Goal: Task Accomplishment & Management: Use online tool/utility

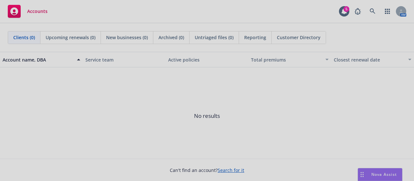
click at [367, 14] on div at bounding box center [207, 90] width 414 height 181
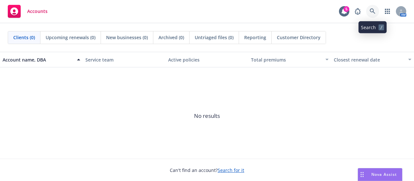
click at [373, 12] on icon at bounding box center [371, 10] width 5 height 5
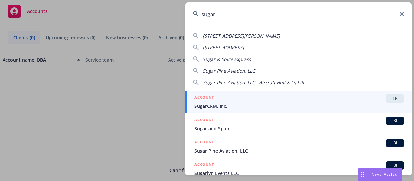
type input "sugar"
click at [252, 98] on div "ACCOUNT TR" at bounding box center [298, 98] width 209 height 8
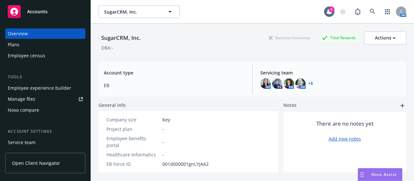
click at [36, 101] on link "Manage files" at bounding box center [45, 99] width 80 height 10
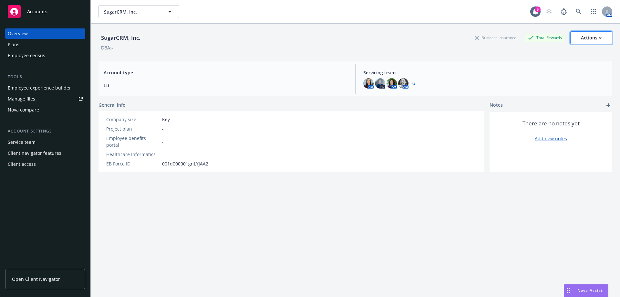
click at [413, 37] on div "Actions" at bounding box center [591, 38] width 21 height 12
click at [413, 36] on div "Actions" at bounding box center [591, 38] width 21 height 12
click at [236, 41] on div "SugarCRM, Inc. Business Insurance Total Rewards Actions Edit account summary Co…" at bounding box center [356, 37] width 514 height 13
click at [43, 180] on span "Open Client Navigator" at bounding box center [36, 279] width 48 height 7
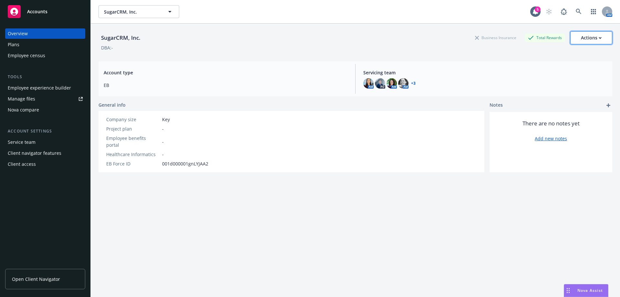
click at [413, 39] on div "Actions" at bounding box center [591, 38] width 21 height 12
click at [413, 55] on link "Edit account summary" at bounding box center [577, 53] width 69 height 13
select select "US"
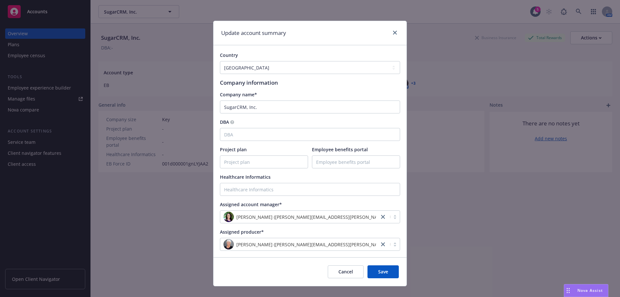
scroll to position [10, 0]
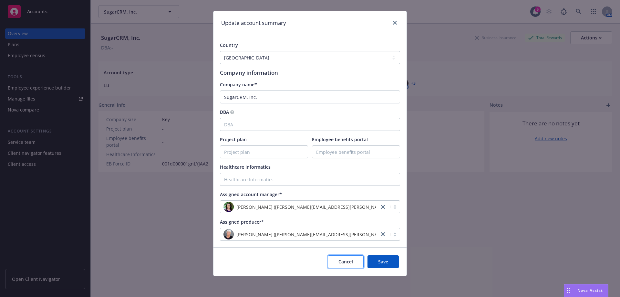
click at [348, 180] on span "Cancel" at bounding box center [346, 262] width 15 height 6
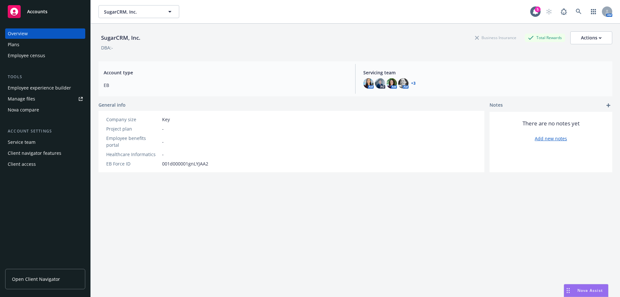
click at [185, 39] on div "SugarCRM, Inc. Business Insurance Total Rewards Actions" at bounding box center [356, 37] width 514 height 13
click at [67, 180] on div "Overview Plans Employee census Tools Employee experience builder Manage files N…" at bounding box center [45, 159] width 90 height 276
click at [413, 180] on div "Nova Assist" at bounding box center [591, 290] width 36 height 5
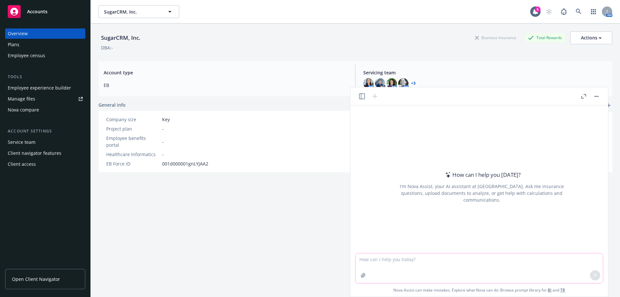
click at [413, 180] on textarea at bounding box center [480, 268] width 248 height 30
type textarea "I need a share link to give my client a quick access link to their Navigator po…"
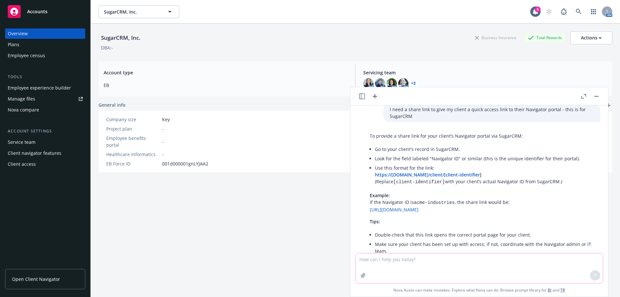
scroll to position [0, 0]
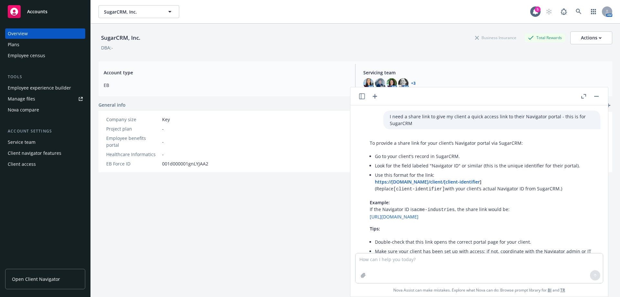
click at [413, 157] on li "Go to your client's record in SugarCRM." at bounding box center [484, 156] width 219 height 9
click at [413, 156] on li "Go to your client's record in SugarCRM." at bounding box center [484, 156] width 219 height 9
drag, startPoint x: 482, startPoint y: 144, endPoint x: 522, endPoint y: 144, distance: 39.7
click at [413, 144] on p "To provide a share link for your client’s Navigator portal via SugarCRM:" at bounding box center [482, 143] width 224 height 7
click at [413, 143] on p "To provide a share link for your client’s Navigator portal via SugarCRM:" at bounding box center [482, 143] width 224 height 7
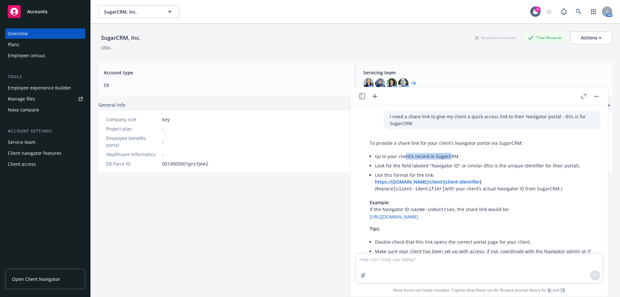
drag, startPoint x: 405, startPoint y: 156, endPoint x: 450, endPoint y: 156, distance: 45.6
click at [413, 156] on li "Go to your client's record in SugarCRM." at bounding box center [484, 156] width 219 height 9
click at [413, 164] on li "Look for the field labeled "Navigator ID" or similar (this is the unique identi…" at bounding box center [484, 165] width 219 height 9
click at [39, 153] on div "Client navigator features" at bounding box center [35, 153] width 54 height 10
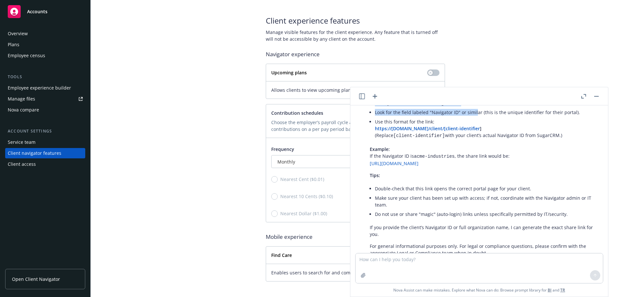
scroll to position [45, 0]
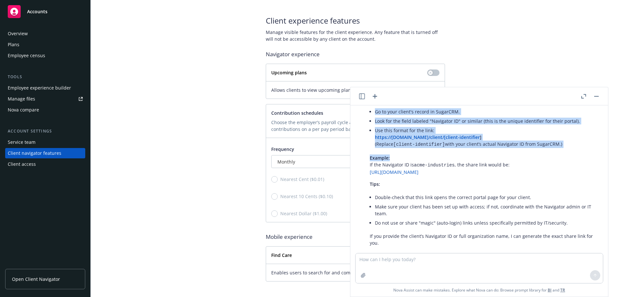
drag, startPoint x: 453, startPoint y: 96, endPoint x: 463, endPoint y: 146, distance: 50.4
click at [413, 146] on div "I need a share link to give my client a quick access link to their Navigator po…" at bounding box center [480, 191] width 258 height 209
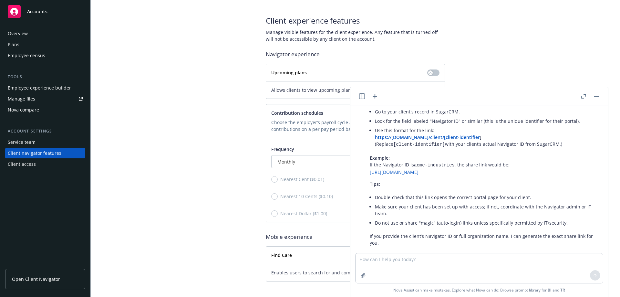
click at [413, 142] on li "Use this format for the link: https://navigator.newfront.com/client/[client-ide…" at bounding box center [484, 138] width 219 height 24
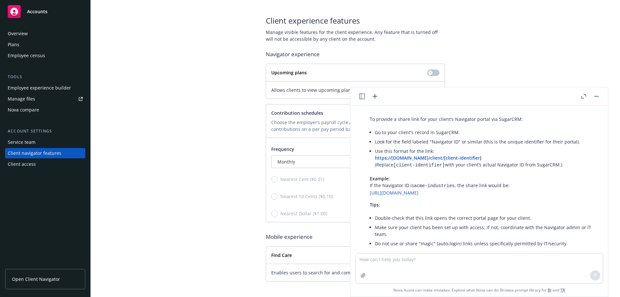
scroll to position [0, 0]
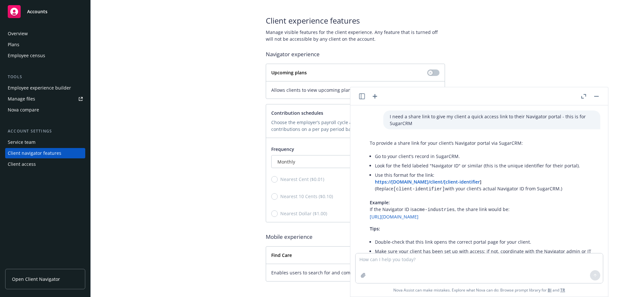
click at [24, 36] on div "Overview" at bounding box center [18, 33] width 20 height 10
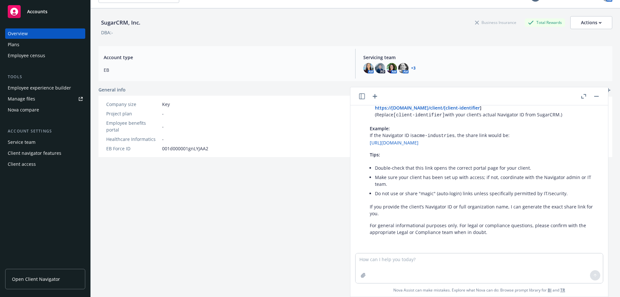
scroll to position [24, 0]
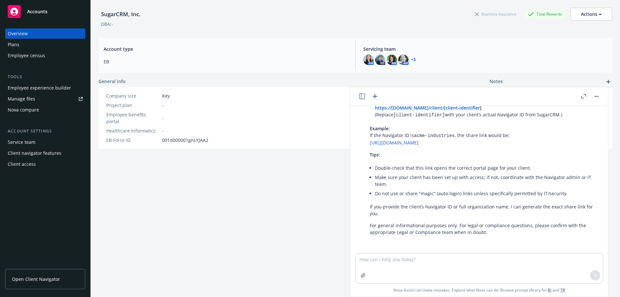
click at [413, 97] on header at bounding box center [480, 96] width 258 height 18
click at [413, 97] on button "button" at bounding box center [597, 96] width 8 height 8
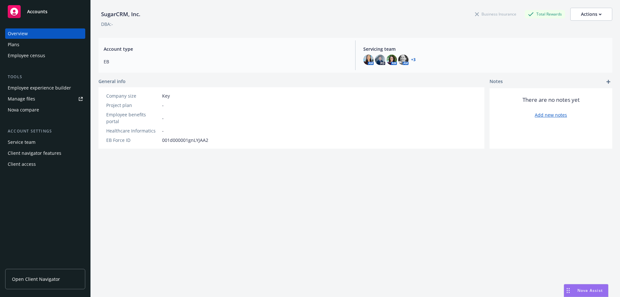
click at [413, 180] on span "Nova Assist" at bounding box center [591, 290] width 26 height 5
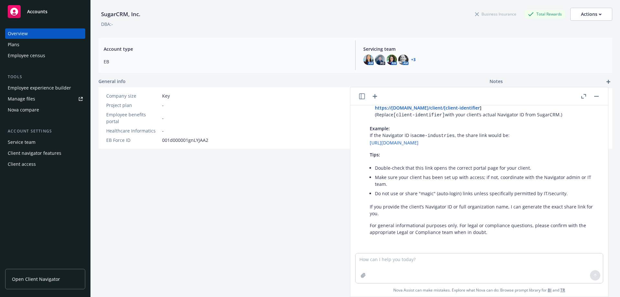
scroll to position [0, 0]
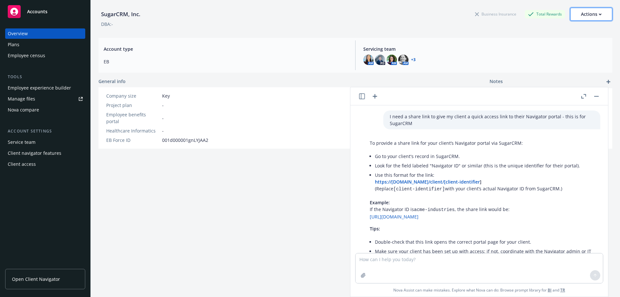
click at [413, 13] on button "Actions" at bounding box center [592, 14] width 42 height 13
click at [28, 164] on div "Client access" at bounding box center [22, 164] width 28 height 10
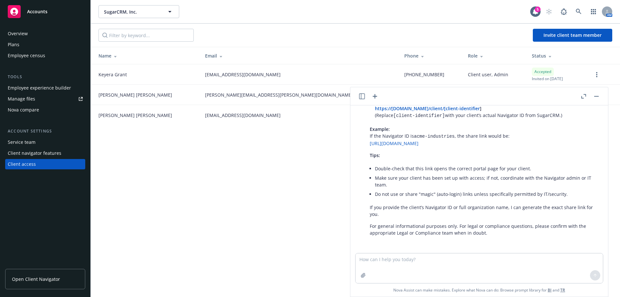
scroll to position [74, 0]
click at [413, 97] on header at bounding box center [480, 96] width 258 height 18
click at [413, 95] on button "button" at bounding box center [597, 96] width 8 height 8
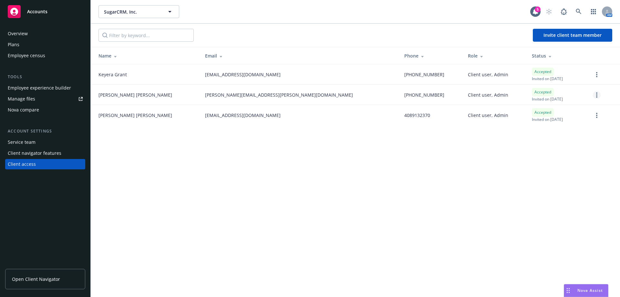
click at [413, 95] on link "more" at bounding box center [597, 95] width 8 height 8
click at [413, 95] on icon "more" at bounding box center [597, 94] width 1 height 5
click at [379, 180] on div "SugarCRM, Inc. SugarCRM, Inc. 5 AM Invite client team member Name Email Phone R…" at bounding box center [356, 148] width 530 height 297
click at [36, 16] on div "Accounts" at bounding box center [45, 11] width 75 height 13
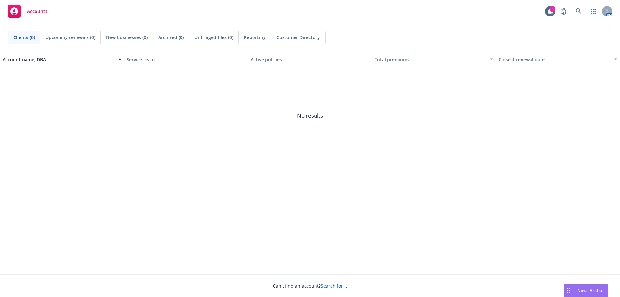
click at [40, 56] on button "Account name, DBA" at bounding box center [62, 60] width 124 height 16
click at [413, 11] on icon at bounding box center [579, 11] width 6 height 6
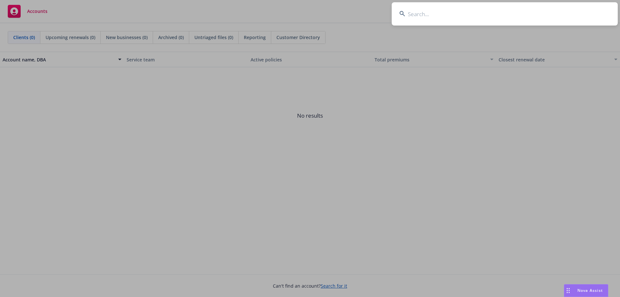
click at [413, 18] on input at bounding box center [505, 13] width 226 height 23
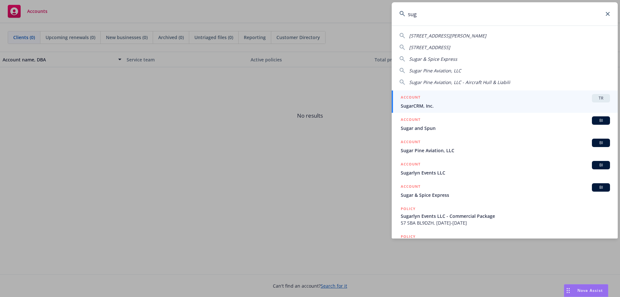
type input "sug"
click at [413, 109] on link "ACCOUNT TR SugarCRM, Inc." at bounding box center [505, 101] width 226 height 22
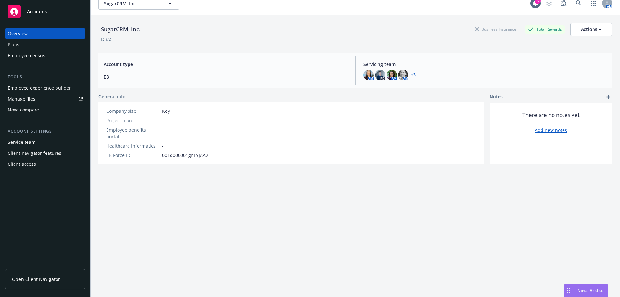
scroll to position [24, 0]
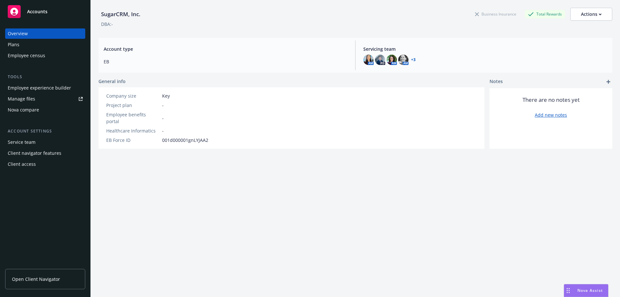
click at [44, 44] on div "Plans" at bounding box center [45, 44] width 75 height 10
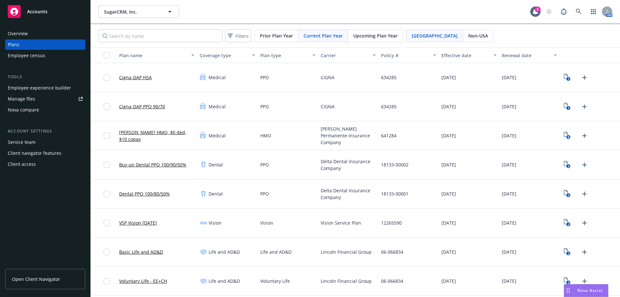
click at [35, 59] on div "Employee census" at bounding box center [26, 55] width 37 height 10
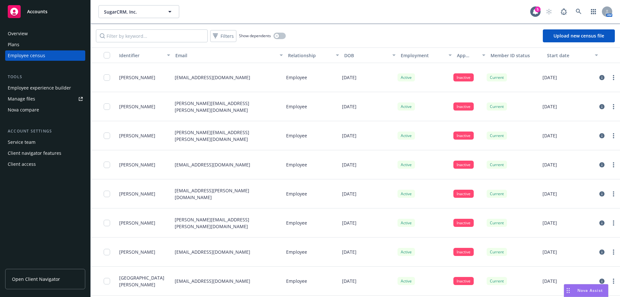
click at [48, 180] on span "Open Client Navigator" at bounding box center [36, 279] width 48 height 7
click at [51, 180] on link "Open Client Navigator" at bounding box center [45, 279] width 80 height 20
click at [413, 14] on div at bounding box center [607, 11] width 10 height 10
click at [413, 33] on link "Log out" at bounding box center [580, 29] width 65 height 13
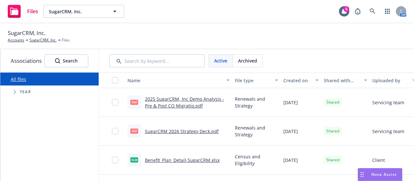
click at [50, 132] on div "All files Accessibility guide for tree Tree Example. Navigate the tree with the…" at bounding box center [49, 126] width 98 height 108
click at [340, 58] on div "Active Archived Filters Upload files" at bounding box center [323, 60] width 428 height 13
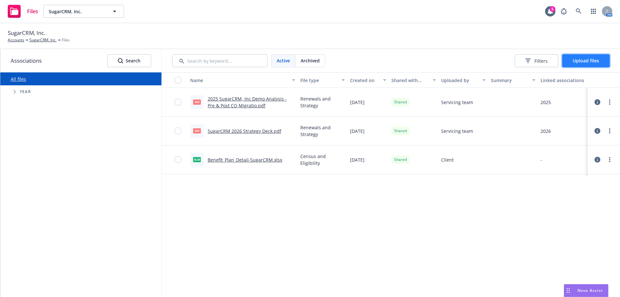
click at [413, 59] on span "Upload files" at bounding box center [586, 61] width 26 height 6
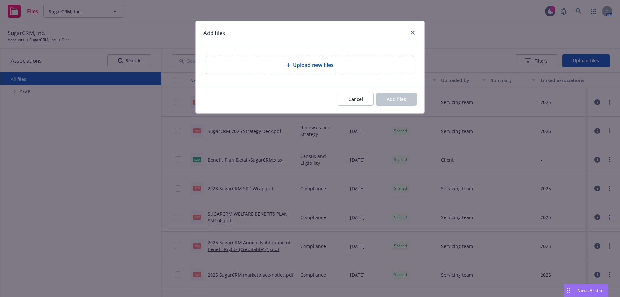
click at [283, 69] on div "Upload new files" at bounding box center [310, 65] width 207 height 18
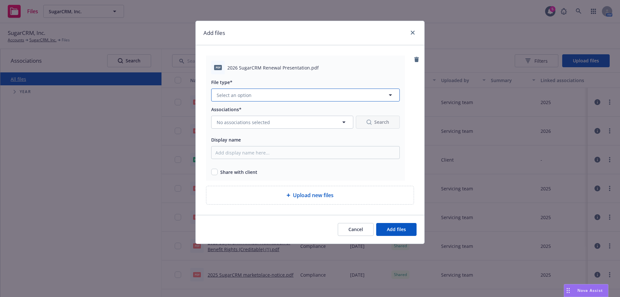
click at [246, 93] on span "Select an option" at bounding box center [234, 95] width 35 height 7
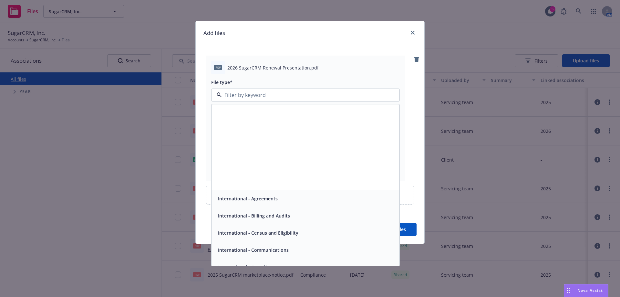
scroll to position [112, 0]
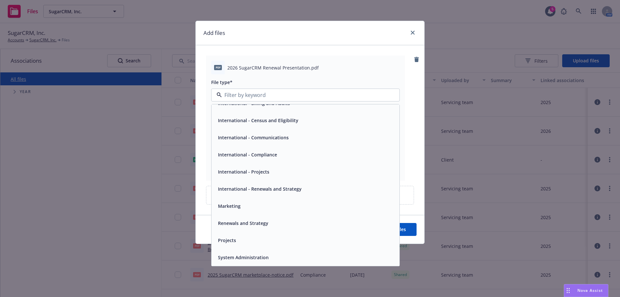
click at [234, 180] on span "Renewals and Strategy" at bounding box center [243, 223] width 50 height 7
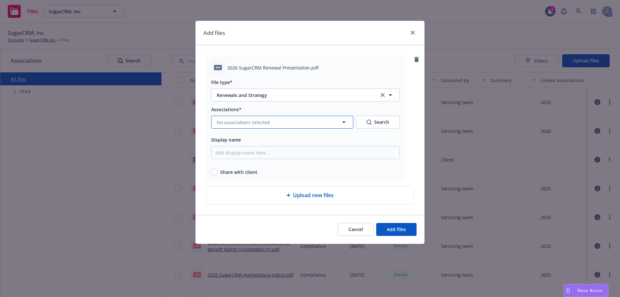
click at [227, 126] on button "No associations selected" at bounding box center [282, 122] width 142 height 13
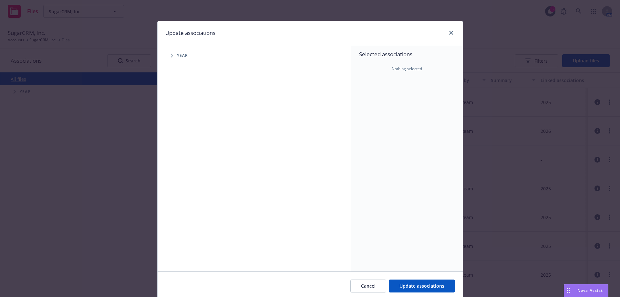
click at [167, 51] on span "Tree Example" at bounding box center [172, 55] width 10 height 10
click at [185, 159] on input "Tree Example" at bounding box center [188, 159] width 6 height 6
checkbox input "true"
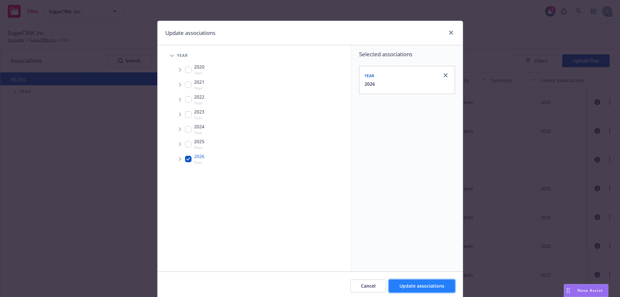
click at [413, 180] on span "Update associations" at bounding box center [422, 286] width 45 height 6
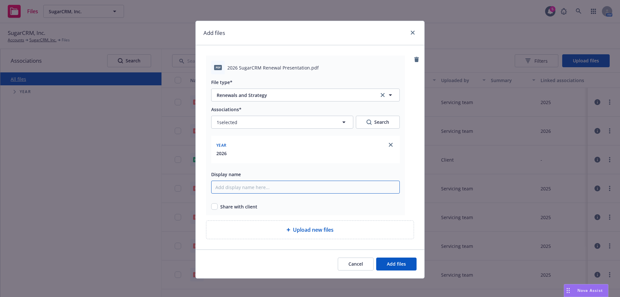
click at [226, 180] on input "Display name" at bounding box center [305, 187] width 189 height 13
type input "2026 SugarCRM Renewal Presentation"
click at [212, 180] on input "checkbox" at bounding box center [214, 206] width 6 height 6
checkbox input "true"
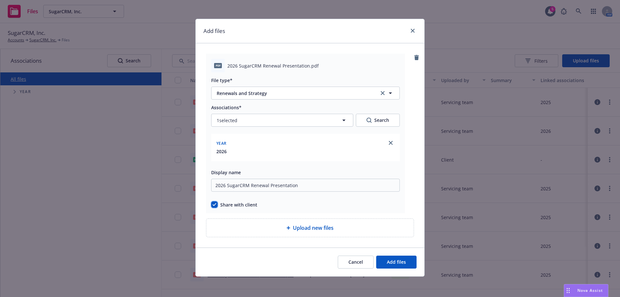
scroll to position [2, 0]
click at [400, 180] on span "Add files" at bounding box center [396, 262] width 19 height 6
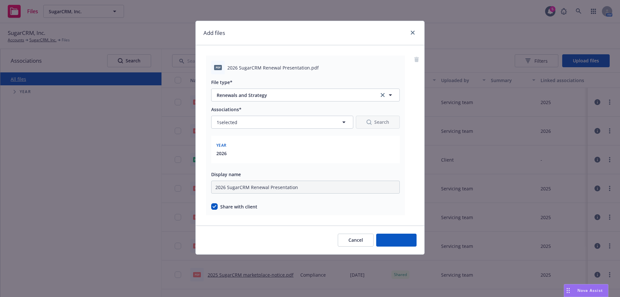
scroll to position [0, 0]
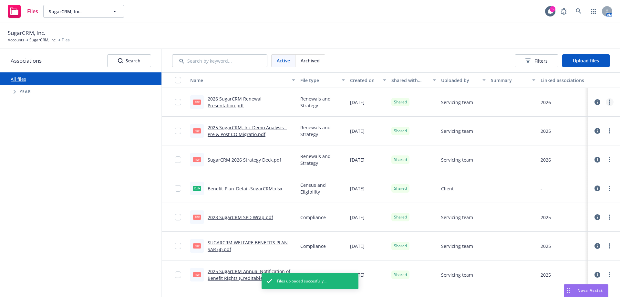
click at [413, 103] on link "more" at bounding box center [610, 102] width 8 height 8
click at [128, 125] on div "All files Accessibility guide for tree Tree Example. Navigate the tree with the…" at bounding box center [80, 184] width 161 height 225
click at [221, 107] on link "2026 SugarCRM Renewal Presentation.pdf" at bounding box center [235, 102] width 54 height 13
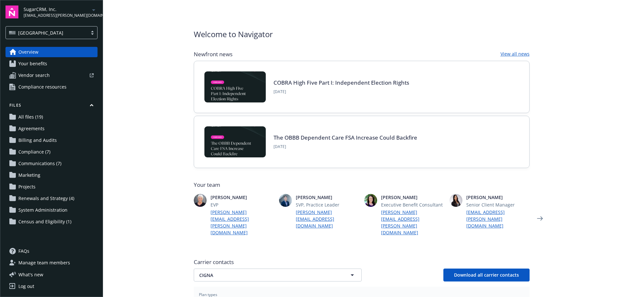
click at [124, 114] on main "Welcome to Navigator Newfront news View all news COBRA High Five Part I: Indepe…" at bounding box center [361, 148] width 517 height 297
click at [46, 49] on link "Overview" at bounding box center [51, 52] width 92 height 10
click at [58, 35] on div "[GEOGRAPHIC_DATA]" at bounding box center [46, 32] width 75 height 7
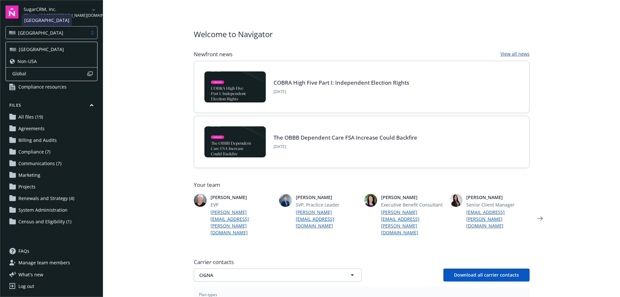
click at [61, 33] on div "[GEOGRAPHIC_DATA]" at bounding box center [46, 32] width 75 height 7
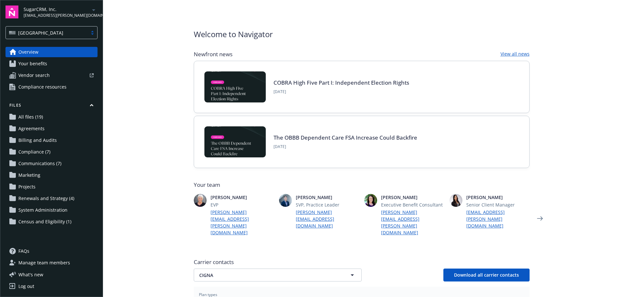
click at [152, 32] on main "Welcome to Navigator Newfront news View all news COBRA High Five Part I: Indepe…" at bounding box center [361, 148] width 517 height 297
click at [171, 62] on main "Welcome to Navigator Newfront news View all news COBRA High Five Part I: Indepe…" at bounding box center [361, 148] width 517 height 297
click at [19, 54] on span "Overview" at bounding box center [28, 52] width 20 height 10
click at [119, 22] on main "Welcome to Navigator Newfront news View all news COBRA High Five Part I: Indepe…" at bounding box center [361, 148] width 517 height 297
click at [55, 14] on span "[EMAIL_ADDRESS][PERSON_NAME][DOMAIN_NAME]" at bounding box center [57, 16] width 66 height 6
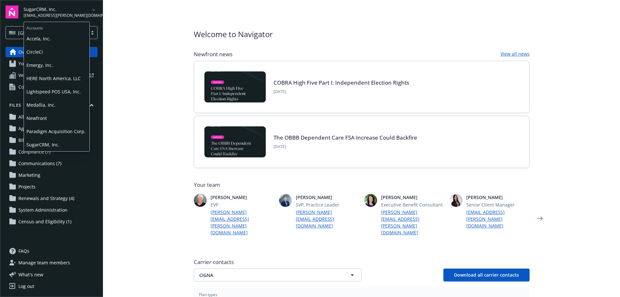
click at [59, 12] on span "SugarCRM, Inc." at bounding box center [57, 9] width 66 height 7
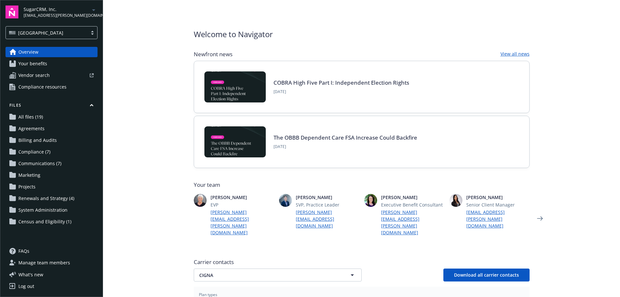
click at [160, 191] on main "Welcome to Navigator Newfront news View all news COBRA High Five Part I: Indepe…" at bounding box center [361, 148] width 517 height 297
click at [47, 118] on link "All files (19)" at bounding box center [51, 117] width 92 height 10
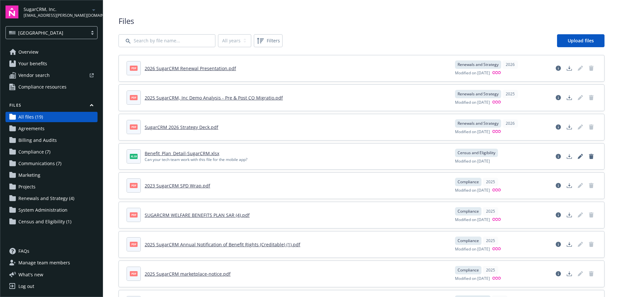
click at [503, 25] on span "Files" at bounding box center [362, 21] width 486 height 11
click at [34, 48] on span "Overview" at bounding box center [28, 52] width 20 height 10
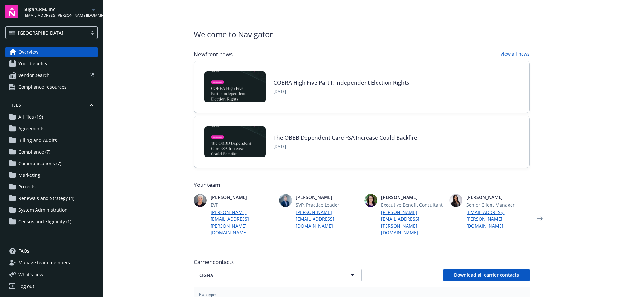
click at [158, 61] on main "Welcome to Navigator Newfront news View all news COBRA High Five Part I: Indepe…" at bounding box center [361, 148] width 517 height 297
click at [33, 251] on link "FAQs" at bounding box center [51, 251] width 92 height 10
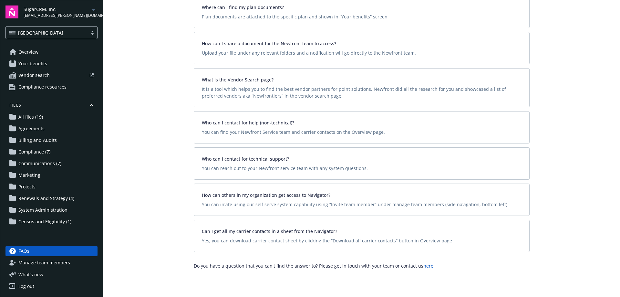
scroll to position [124, 0]
click at [265, 193] on span "How can others in my organization get access to Navigator?" at bounding box center [362, 194] width 320 height 7
click at [260, 227] on div "Can I get all my carrier contacts in a sheet from the Navigator? Yes, you can d…" at bounding box center [362, 235] width 336 height 32
click at [259, 235] on div at bounding box center [362, 235] width 320 height 3
click at [259, 242] on span "Yes, you can download carrier contact sheet by clicking the “Download all carri…" at bounding box center [362, 240] width 320 height 7
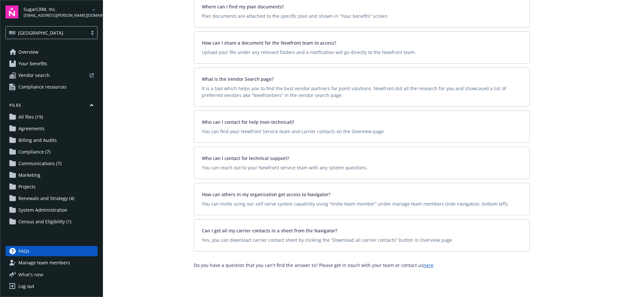
click at [33, 272] on span "What ' s new" at bounding box center [30, 274] width 25 height 7
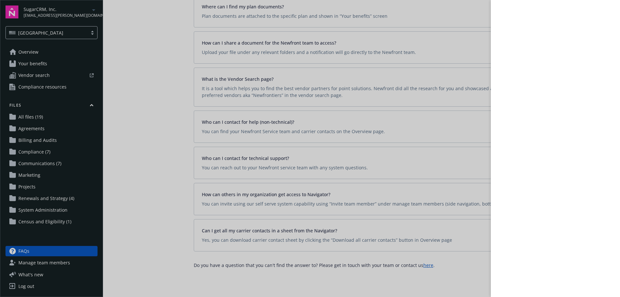
click at [33, 264] on div at bounding box center [310, 148] width 620 height 297
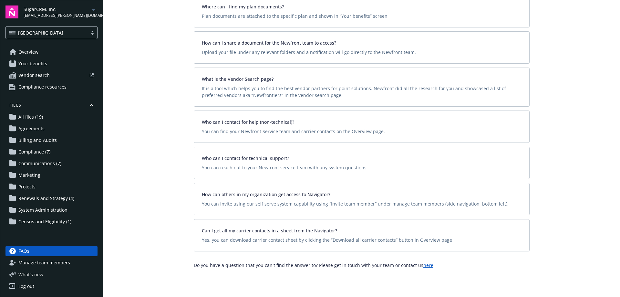
click at [29, 274] on span "What ' s new" at bounding box center [30, 274] width 25 height 7
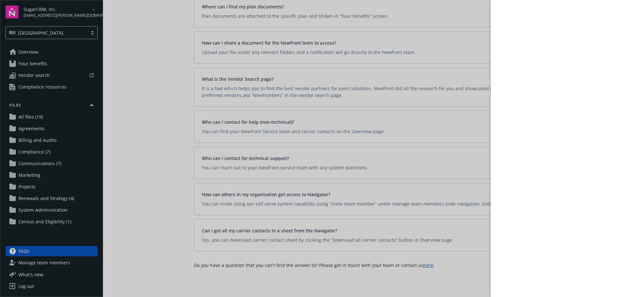
click at [146, 223] on div at bounding box center [310, 148] width 620 height 297
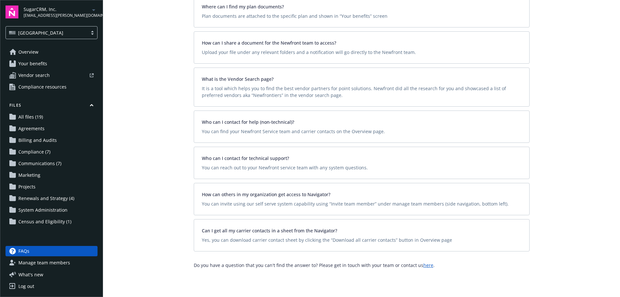
click at [56, 16] on span "[EMAIL_ADDRESS][PERSON_NAME][DOMAIN_NAME]" at bounding box center [57, 16] width 66 height 6
click at [61, 5] on div "SugarCRM, Inc. wailana.cruz@newfront.com USA Overview Your benefits Vendor sear…" at bounding box center [51, 148] width 103 height 297
click at [32, 51] on span "Overview" at bounding box center [28, 52] width 20 height 10
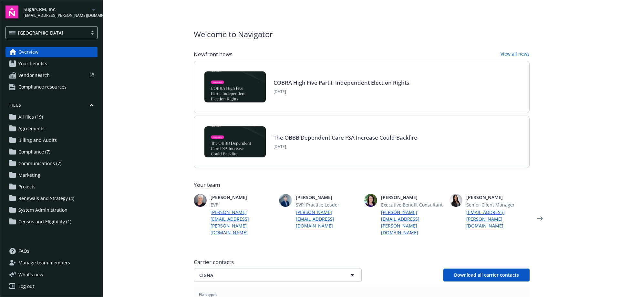
click at [144, 85] on main "Welcome to Navigator Newfront news View all news COBRA High Five Part I: Indepe…" at bounding box center [361, 148] width 517 height 297
click at [575, 48] on main "Welcome to Navigator Newfront news View all news COBRA High Five Part I: Indepe…" at bounding box center [361, 148] width 517 height 297
click at [210, 12] on div "Welcome to Navigator Newfront news View all news COBRA High Five Part I: Indepe…" at bounding box center [362, 274] width 352 height 548
click at [590, 136] on main "Welcome to Navigator Newfront news View all news COBRA High Five Part I: Indepe…" at bounding box center [361, 148] width 517 height 297
click at [51, 198] on span "Renewals and Strategy (4)" at bounding box center [46, 198] width 56 height 10
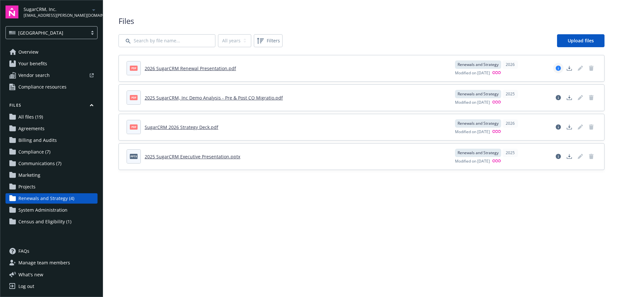
click at [560, 69] on icon "View file details" at bounding box center [558, 68] width 5 height 5
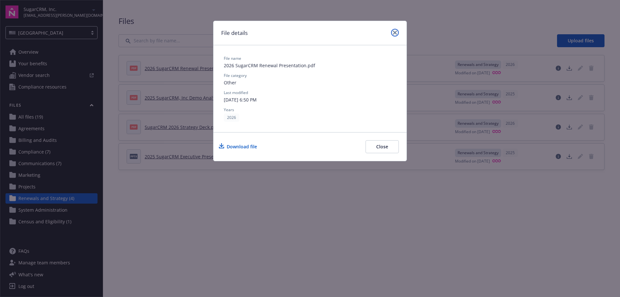
click at [397, 34] on icon "close" at bounding box center [395, 33] width 4 height 4
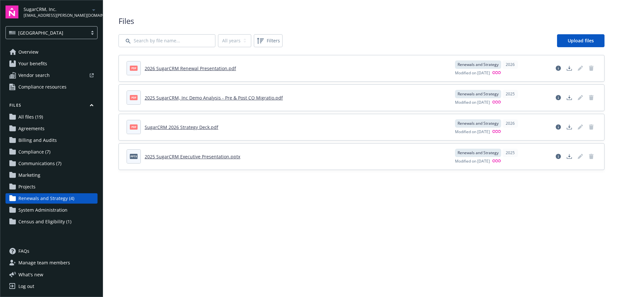
click at [365, 30] on div "Files All years 2026 2025 Filters Upload files pdf 2026 SugarCRM Renewal Presen…" at bounding box center [362, 93] width 486 height 154
